Goal: Information Seeking & Learning: Learn about a topic

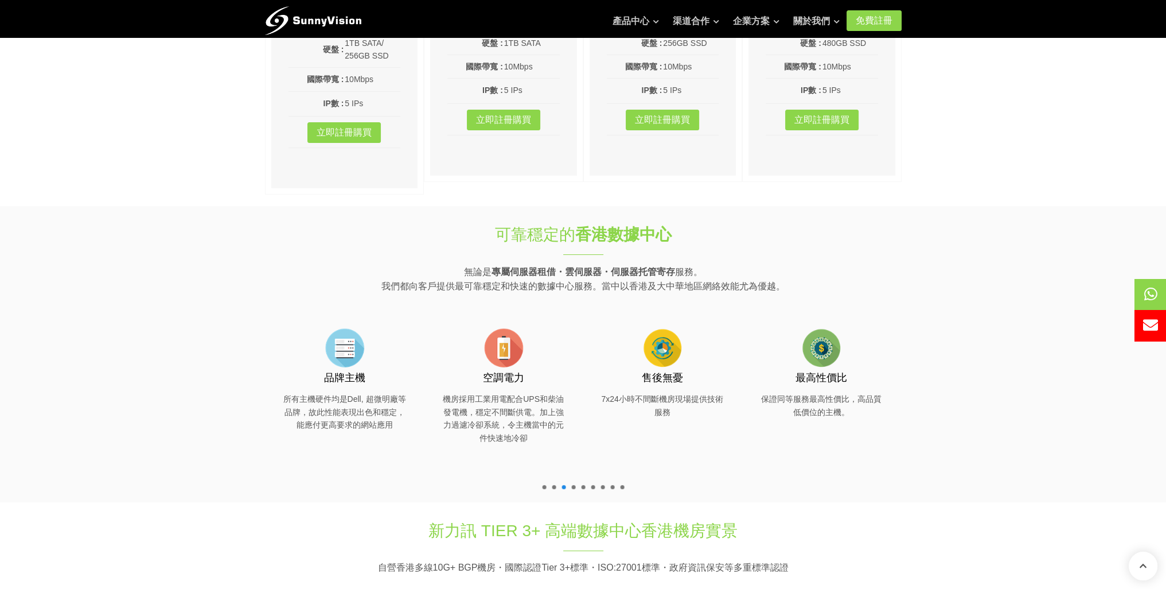
scroll to position [287, 0]
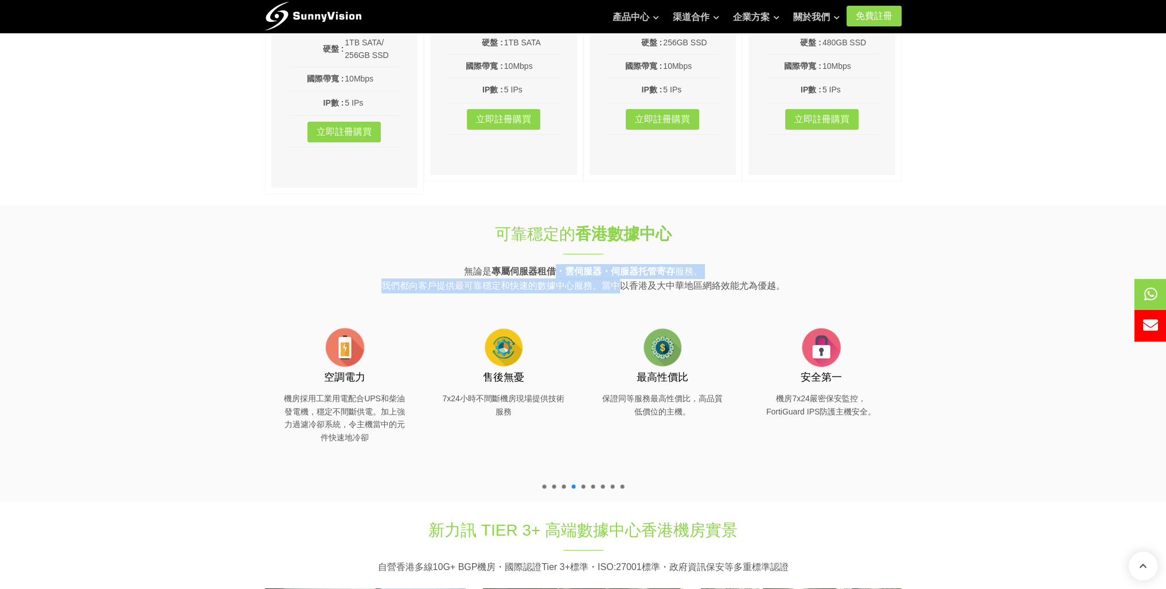
drag, startPoint x: 554, startPoint y: 265, endPoint x: 615, endPoint y: 288, distance: 65.5
click at [615, 288] on p "無論是 專屬伺服器租借・雲伺服器・伺服器托管寄存 服務。 我們都向客戶提供最可靠穩定和快速的數據中心服務。當中以香港及大中華地區網絡效能尤為優越。" at bounding box center [583, 278] width 637 height 29
click at [918, 274] on section "可靠穩定的 香港數據中心 無論是 專屬伺服器租借・雲伺服器・伺服器托管寄存 服務。 我們都向客戶提供最可靠穩定和快速的數據中心服務。當中以香港及大中華地區網絡…" at bounding box center [583, 353] width 1166 height 296
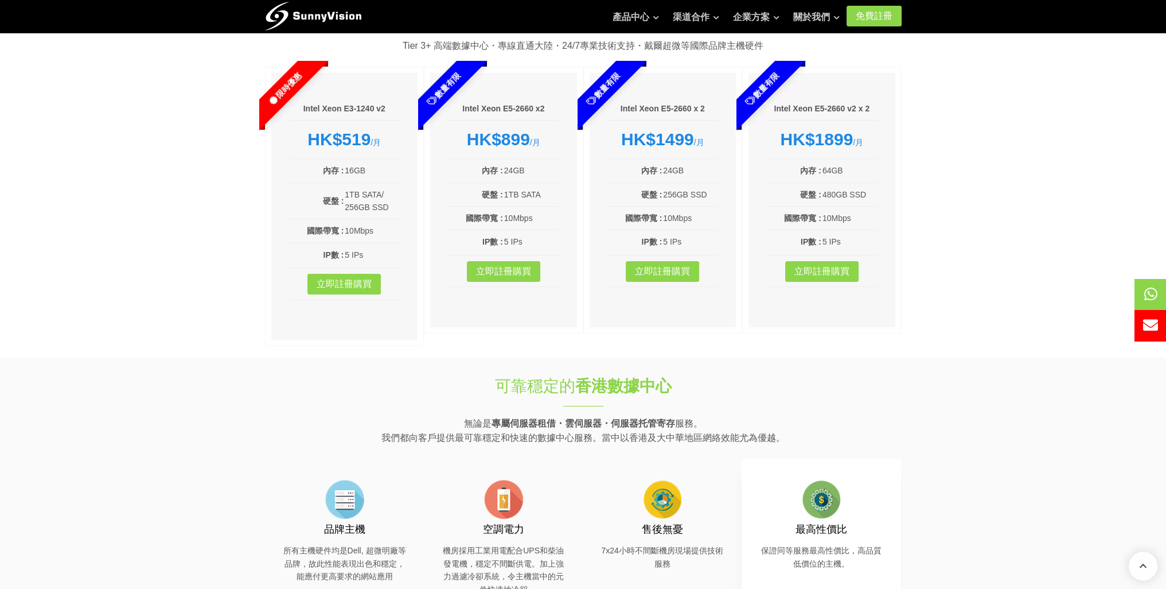
scroll to position [0, 0]
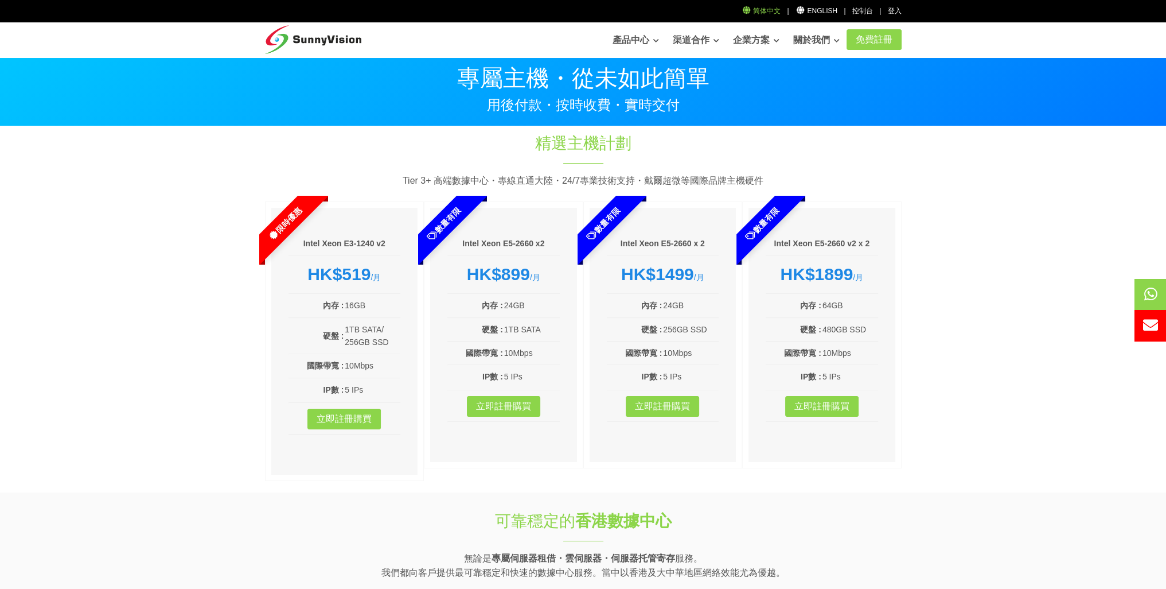
click at [772, 10] on link "简体中文" at bounding box center [762, 11] width 40 height 8
drag, startPoint x: 536, startPoint y: 182, endPoint x: 706, endPoint y: 179, distance: 169.8
click at [706, 179] on p "Tier 3+ 高端数据中心・专线直通大陆・24/7专业技术支持・[PERSON_NAME]超微等国际品牌主机硬件" at bounding box center [583, 180] width 637 height 15
click at [1007, 236] on section "精选主机计划 Tier 3+ 高端数据中心・专线直通大陆・24/7专业技术支持・[PERSON_NAME]超微等国际品牌主机硬件 限时优惠 Intel Xeo…" at bounding box center [583, 309] width 1166 height 366
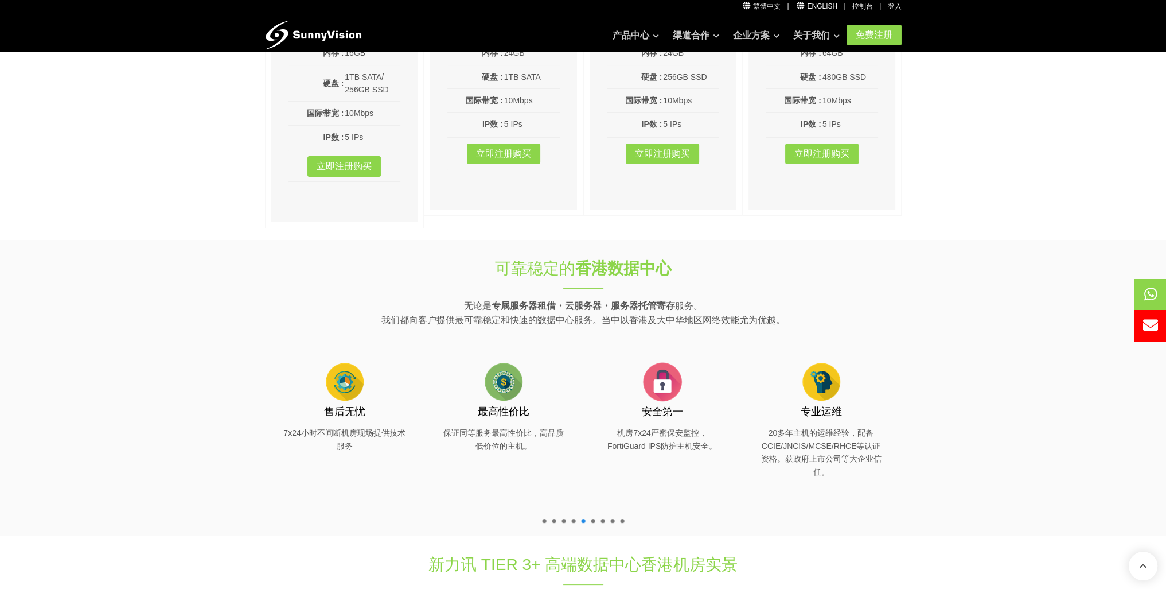
scroll to position [287, 0]
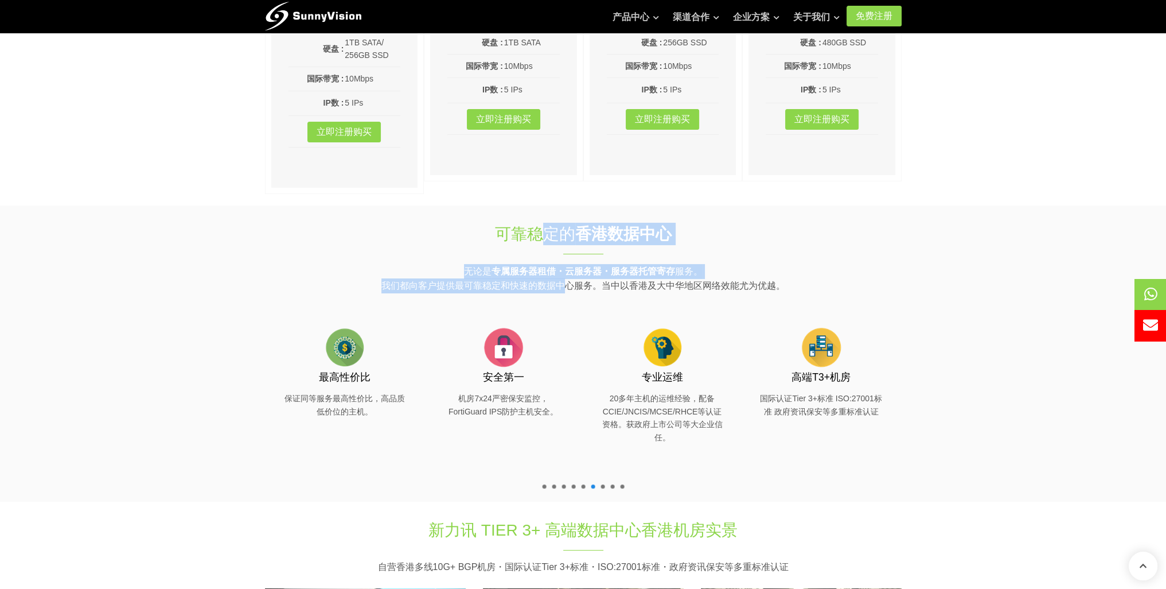
drag, startPoint x: 537, startPoint y: 234, endPoint x: 560, endPoint y: 285, distance: 55.5
click at [560, 285] on div "可靠稳定的 香港数据中心 无论是 专属服务器租借・云服务器・服务器托管寄存 服务。 我们都向客户提供最可靠稳定和快速的数据中心服务。当中以香港及大中华地区网络…" at bounding box center [583, 353] width 654 height 296
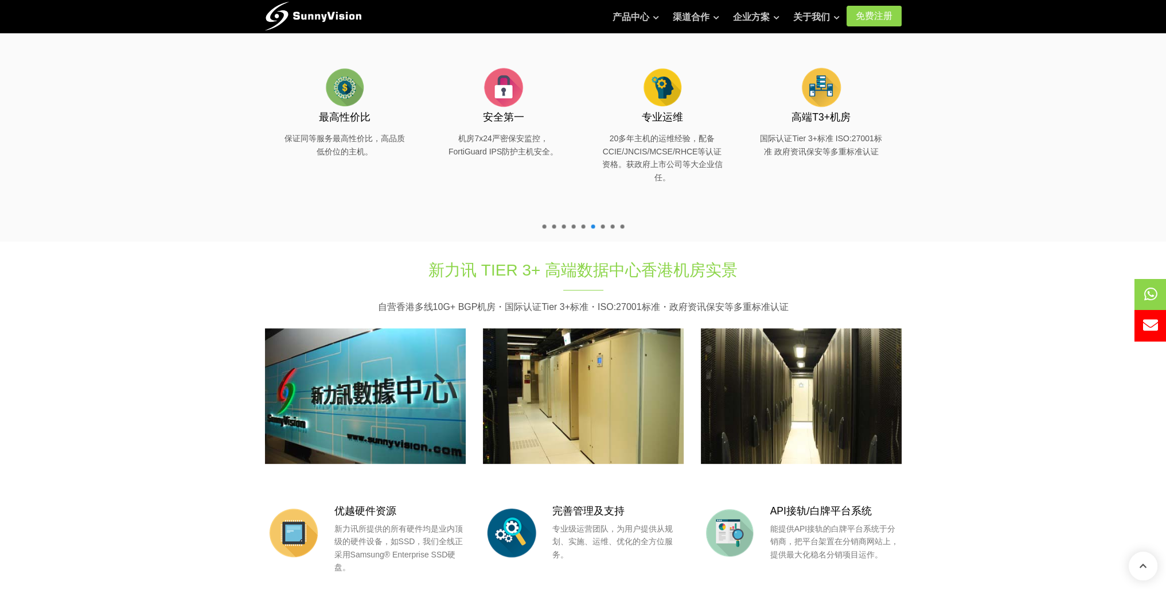
scroll to position [574, 0]
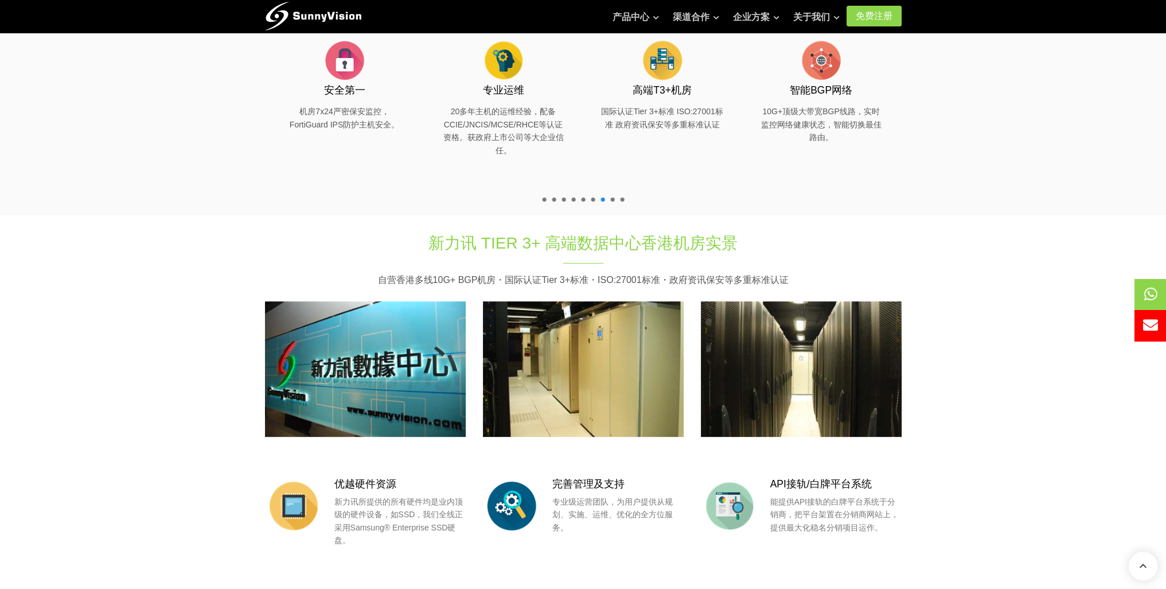
click at [673, 248] on h1 "新力讯 Tier 3+ 高端数据中心香港机房实景" at bounding box center [583, 243] width 382 height 22
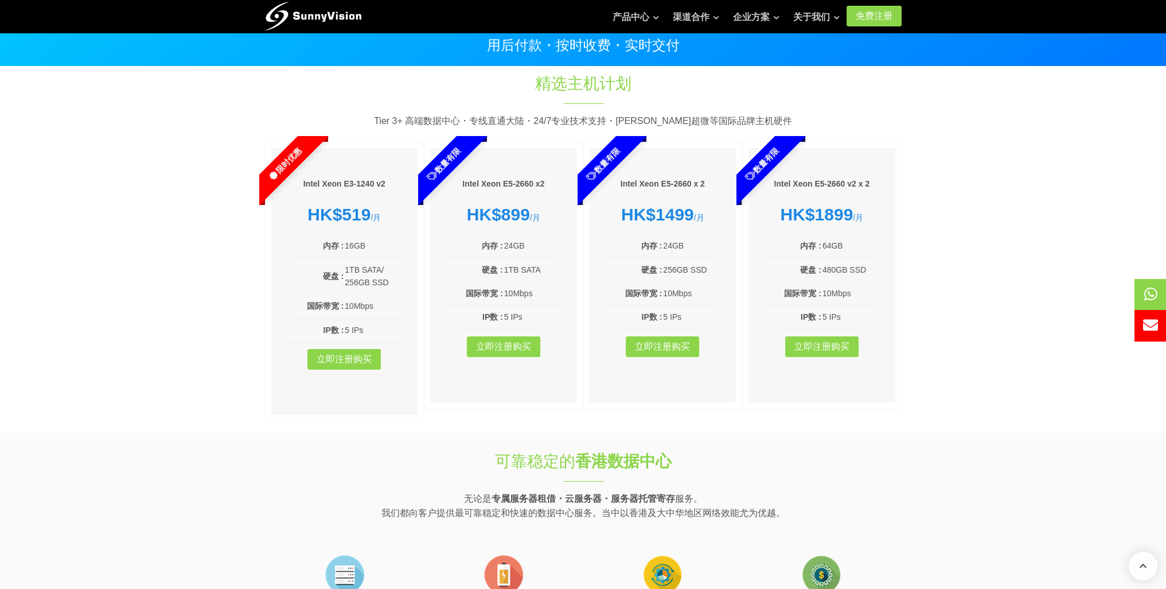
scroll to position [0, 0]
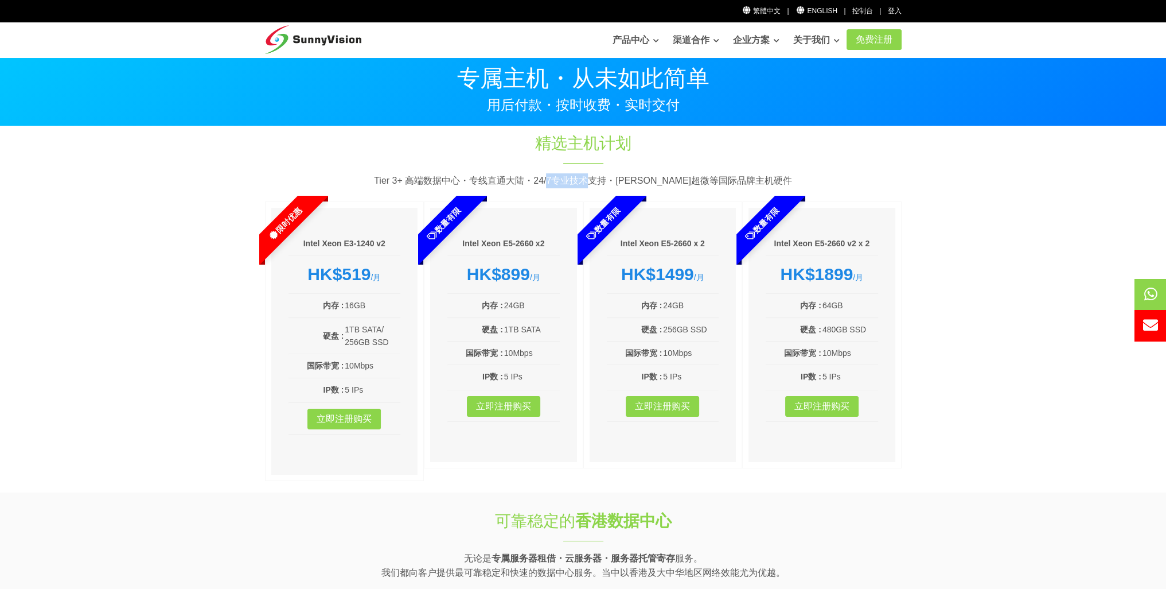
drag, startPoint x: 575, startPoint y: 177, endPoint x: 631, endPoint y: 181, distance: 56.3
click at [630, 181] on p "Tier 3+ 高端数据中心・专线直通大陆・24/7专业技术支持・戴尔超微等国际品牌主机硬件" at bounding box center [583, 180] width 637 height 15
click at [656, 182] on p "Tier 3+ 高端数据中心・专线直通大陆・24/7专业技术支持・戴尔超微等国际品牌主机硬件" at bounding box center [583, 180] width 637 height 15
